Goal: Transaction & Acquisition: Obtain resource

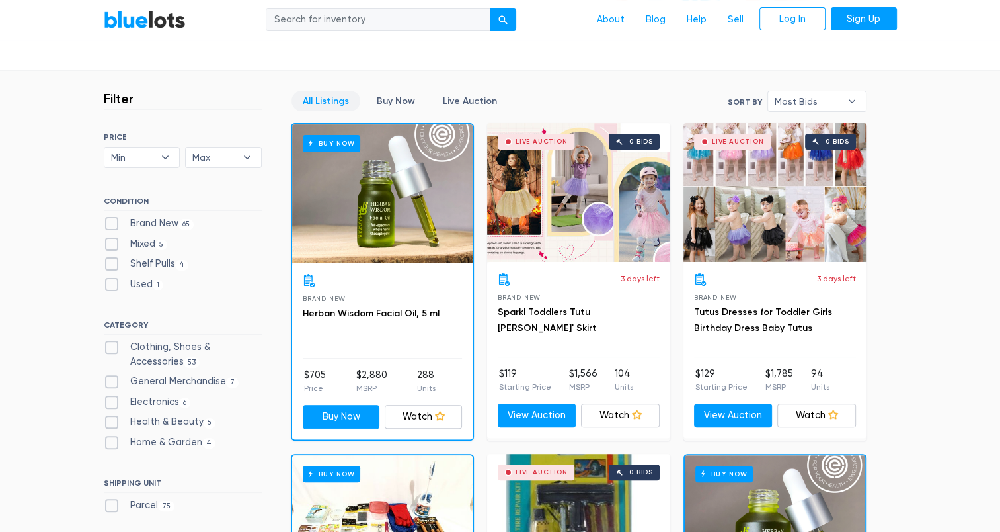
scroll to position [379, 0]
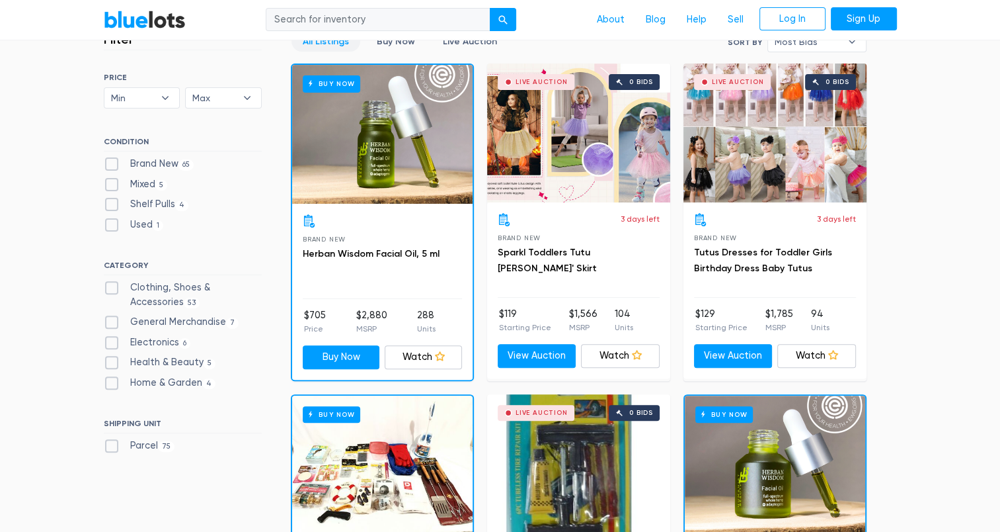
click at [108, 360] on label "Health & Beauty 5" at bounding box center [160, 362] width 112 height 15
click at [108, 360] on Beauty"] "Health & Beauty 5" at bounding box center [108, 359] width 9 height 9
checkbox Beauty"] "true"
